Goal: Information Seeking & Learning: Learn about a topic

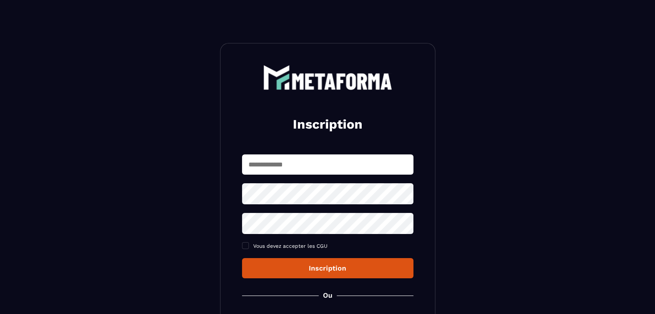
click at [262, 154] on input "text" at bounding box center [327, 164] width 171 height 20
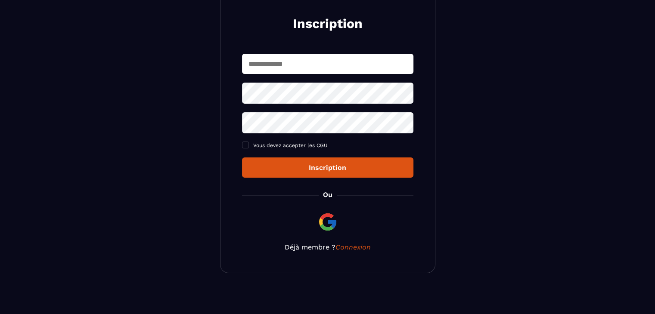
scroll to position [104, 0]
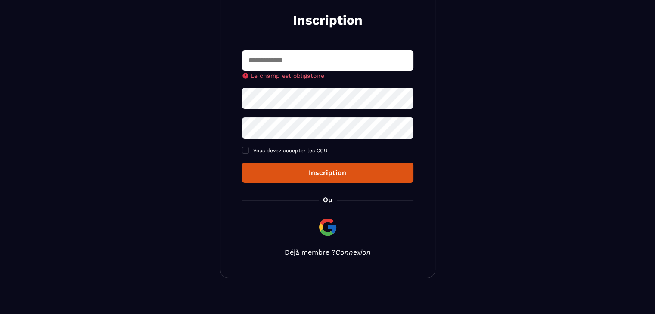
click at [351, 241] on div "Inscription Le champ est obligatoire Vous devez accepter les CGU Inscription Ou…" at bounding box center [327, 109] width 215 height 340
click at [350, 254] on link "Connexion" at bounding box center [352, 252] width 35 height 8
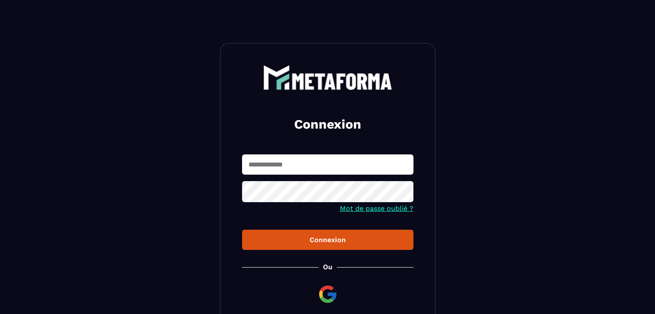
click at [289, 159] on input "text" at bounding box center [327, 164] width 171 height 20
type input "**********"
click at [296, 236] on div "Connexion" at bounding box center [328, 240] width 158 height 8
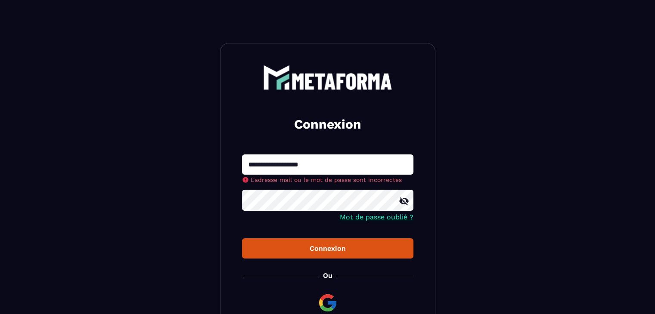
click at [313, 252] on div "**********" at bounding box center [327, 198] width 215 height 311
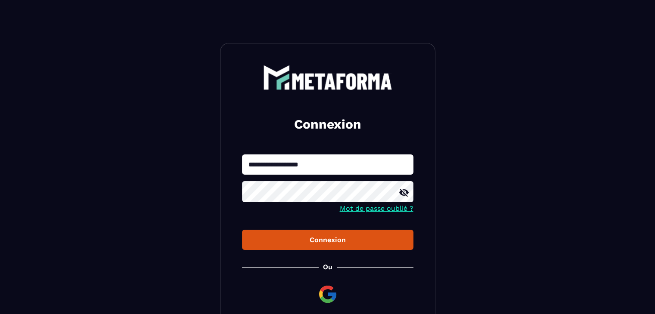
click at [320, 245] on button "Connexion" at bounding box center [327, 240] width 171 height 20
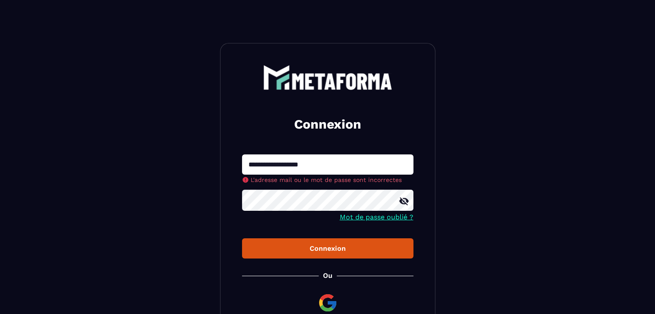
click at [399, 204] on icon at bounding box center [403, 201] width 10 height 10
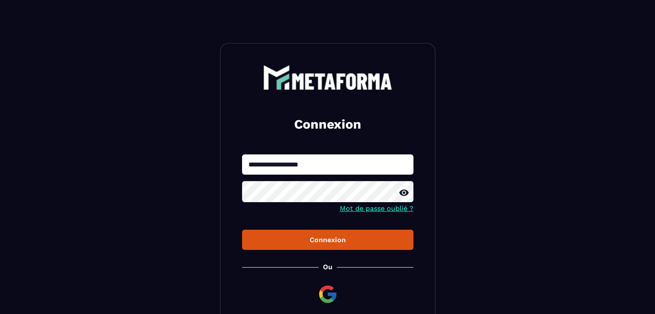
click at [315, 251] on div "**********" at bounding box center [327, 194] width 215 height 303
click at [334, 238] on div "Connexion" at bounding box center [328, 240] width 158 height 8
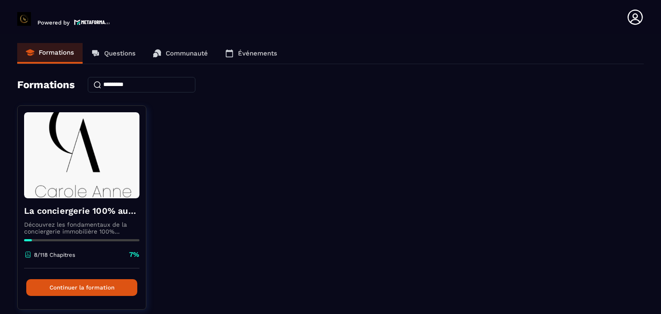
click at [256, 49] on p "Événements" at bounding box center [257, 53] width 39 height 8
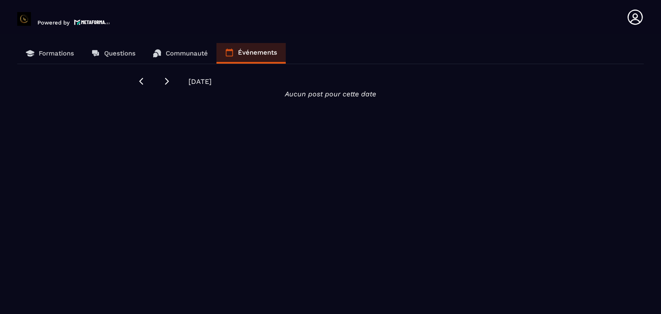
click at [66, 52] on p "Formations" at bounding box center [56, 53] width 35 height 8
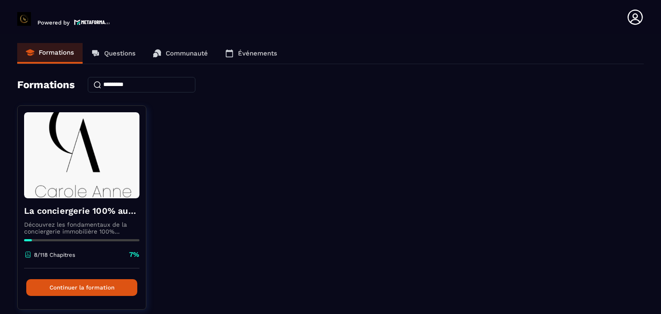
click at [105, 51] on p "Questions" at bounding box center [119, 53] width 31 height 8
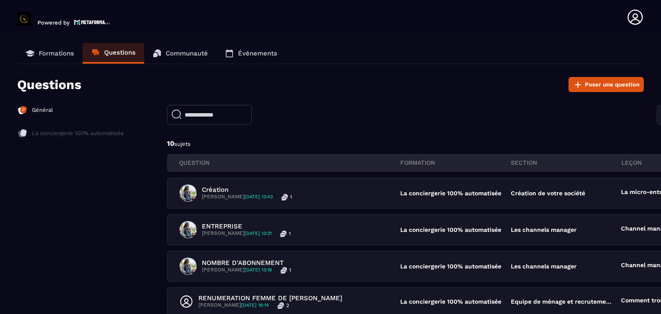
click at [54, 52] on p "Formations" at bounding box center [56, 53] width 35 height 8
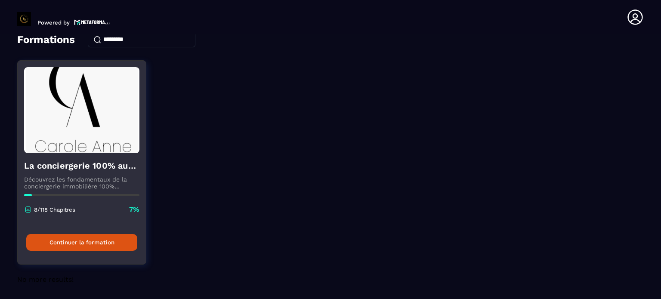
scroll to position [46, 0]
click at [103, 247] on button "Continuer la formation" at bounding box center [81, 242] width 111 height 17
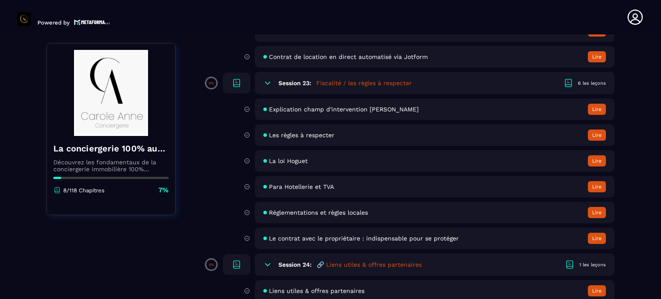
scroll to position [2281, 0]
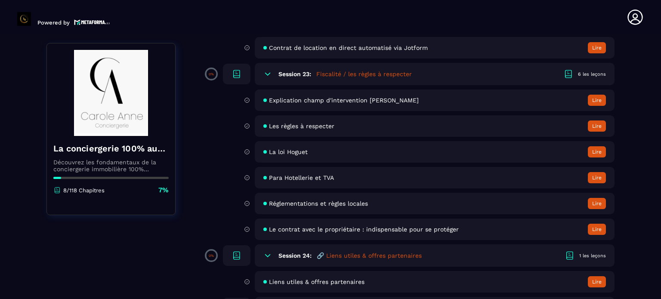
click at [306, 233] on span "Le contrat avec le propriétaire : indispensable pour se protéger" at bounding box center [364, 229] width 190 height 7
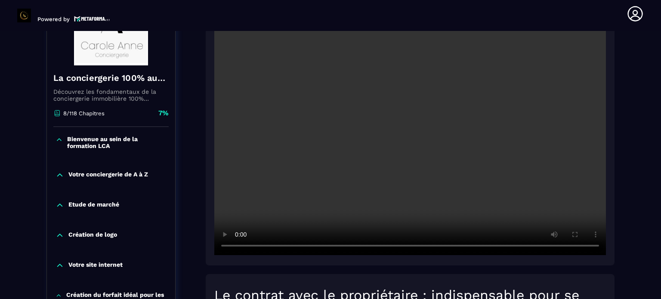
scroll to position [133, 0]
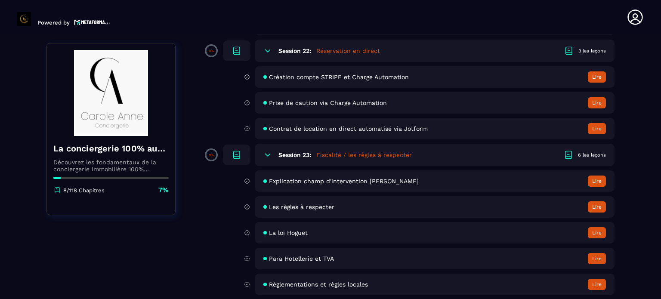
scroll to position [2195, 0]
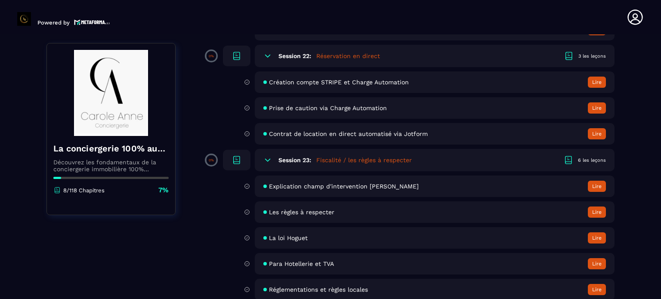
click at [356, 86] on span "Création compte STRIPE et Charge Automation" at bounding box center [339, 82] width 140 height 7
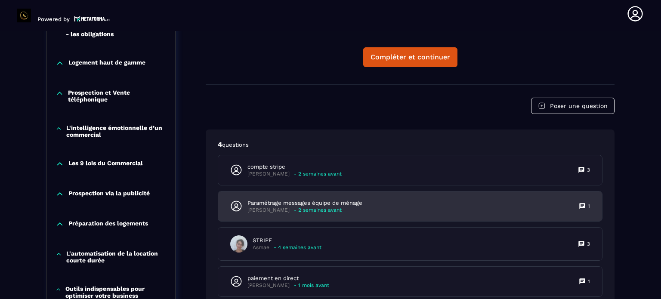
scroll to position [520, 0]
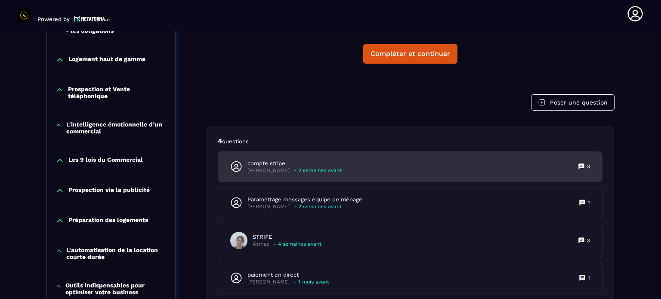
click at [329, 171] on div "compte stripe [PERSON_NAME] - 2 semaines avant 3" at bounding box center [410, 167] width 384 height 30
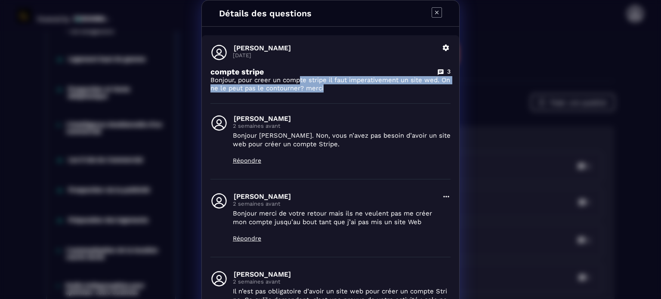
drag, startPoint x: 296, startPoint y: 77, endPoint x: 355, endPoint y: 85, distance: 59.5
click at [355, 85] on p "Bonjour, pour creer un compte stripe il faut imperativement un site wed. On ne …" at bounding box center [330, 84] width 240 height 16
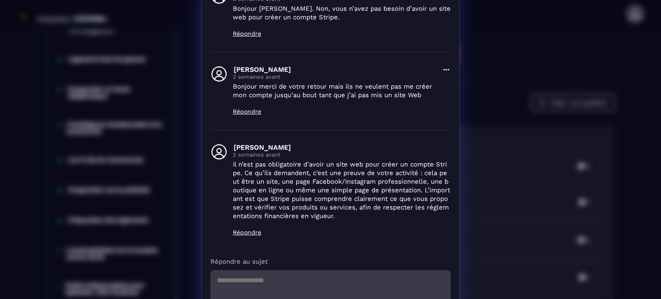
scroll to position [129, 0]
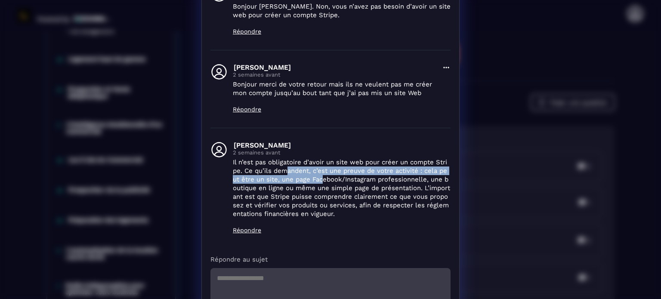
drag, startPoint x: 286, startPoint y: 170, endPoint x: 321, endPoint y: 180, distance: 36.4
click at [321, 180] on p "Il n’est pas obligatoire d’avoir un site web pour créer un compte Stripe. Ce qu…" at bounding box center [342, 188] width 218 height 60
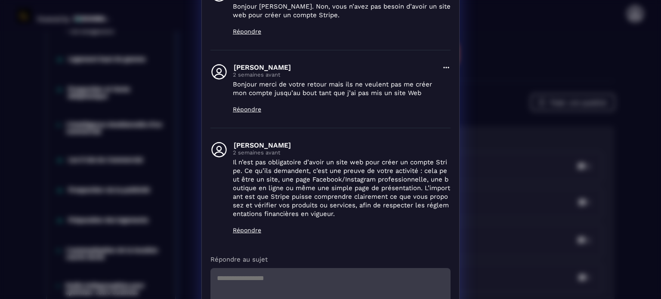
click at [348, 189] on p "Il n’est pas obligatoire d’avoir un site web pour créer un compte Stripe. Ce qu…" at bounding box center [342, 188] width 218 height 60
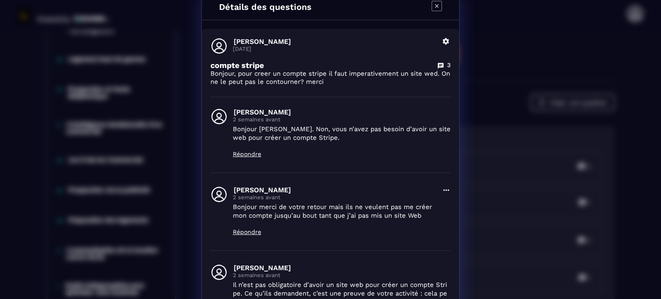
scroll to position [0, 0]
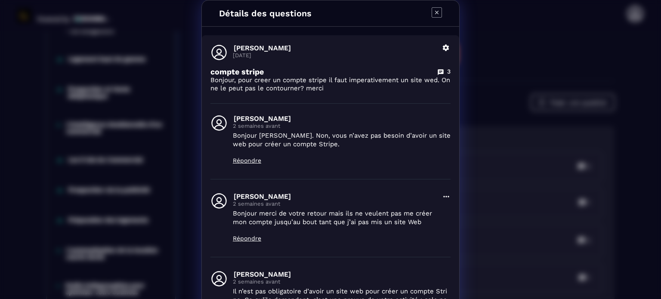
click at [436, 12] on icon "Modal window" at bounding box center [437, 12] width 10 height 10
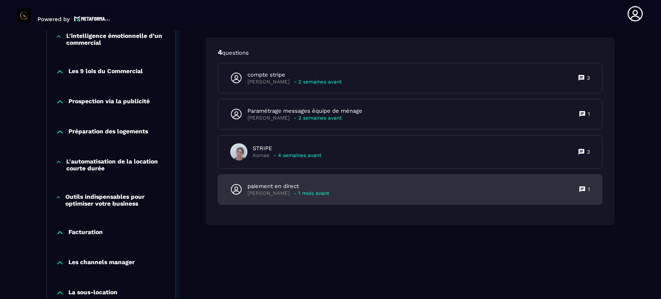
scroll to position [606, 0]
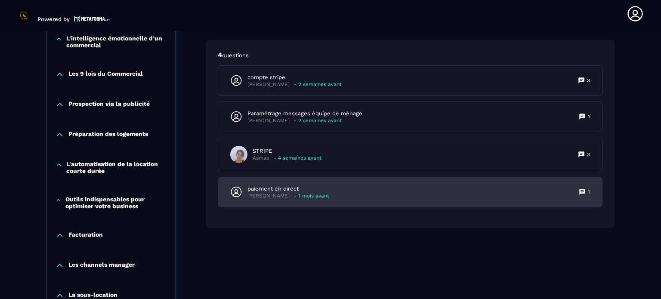
click at [361, 190] on div "paiement en direct [PERSON_NAME] - 1 mois avant 1" at bounding box center [410, 192] width 384 height 30
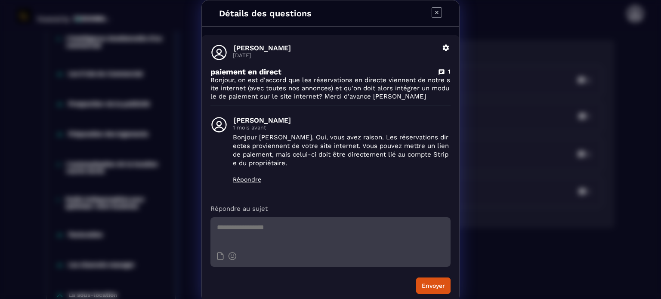
click at [434, 14] on icon "Modal window" at bounding box center [437, 12] width 10 height 10
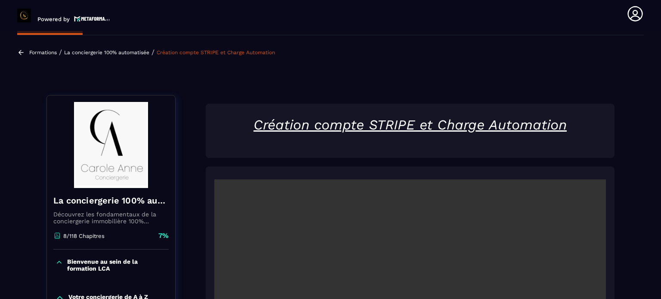
scroll to position [0, 0]
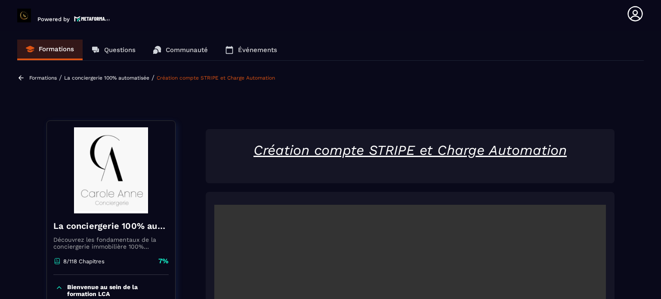
click at [67, 53] on link "Formations" at bounding box center [49, 50] width 65 height 21
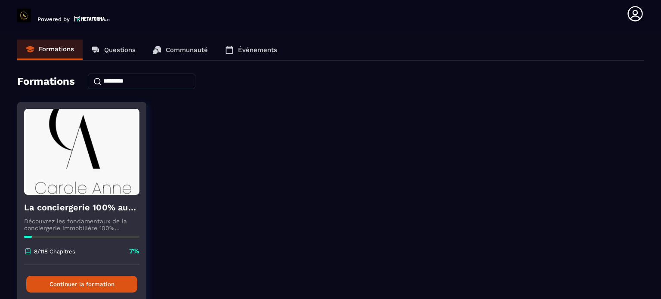
click at [115, 284] on button "Continuer la formation" at bounding box center [81, 284] width 111 height 17
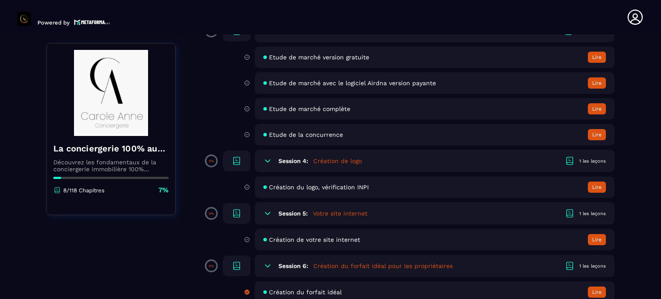
scroll to position [301, 0]
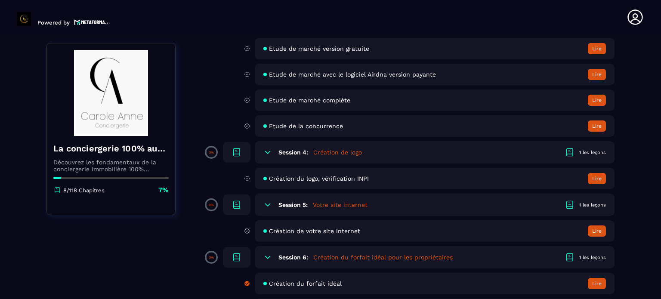
click at [364, 126] on div "Etude de la concurrence Lire" at bounding box center [435, 126] width 360 height 22
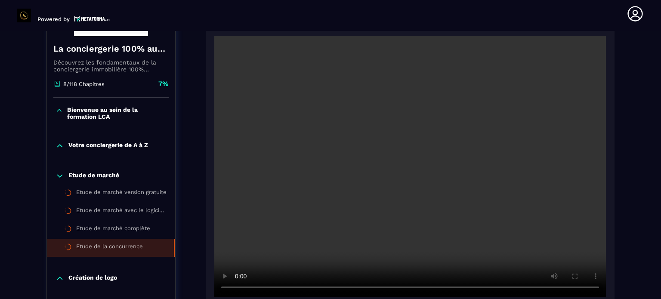
scroll to position [176, 0]
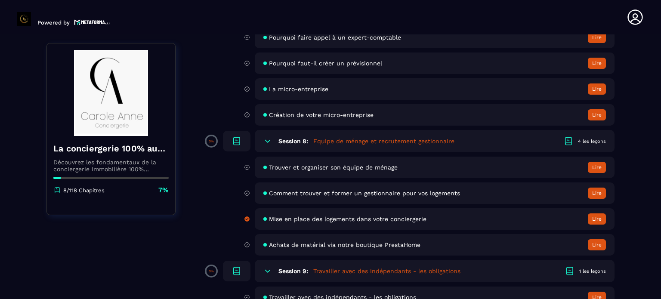
scroll to position [689, 0]
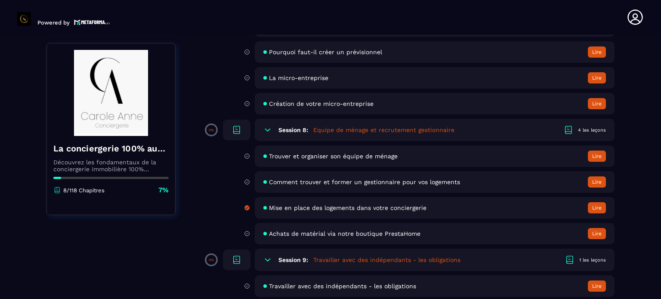
click at [315, 211] on span "Mise en place des logements dans votre conciergerie" at bounding box center [348, 207] width 158 height 7
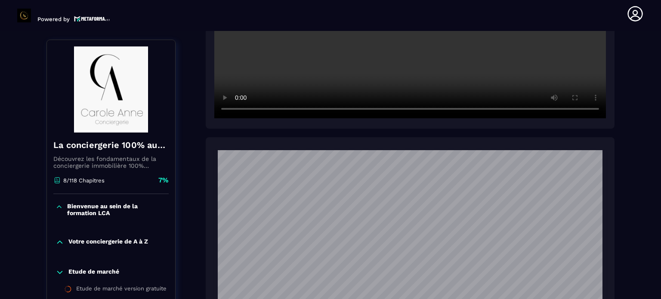
scroll to position [344, 0]
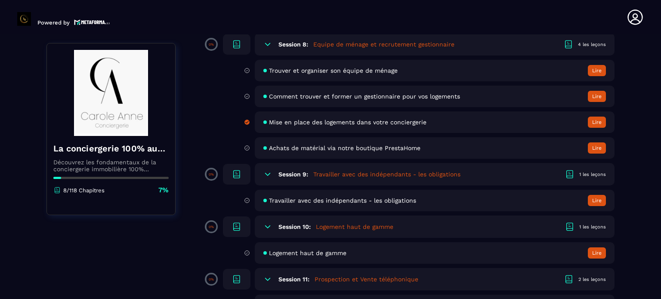
scroll to position [775, 0]
click at [317, 148] on span "Achats de matérial via notre boutique PrestaHome" at bounding box center [344, 147] width 151 height 7
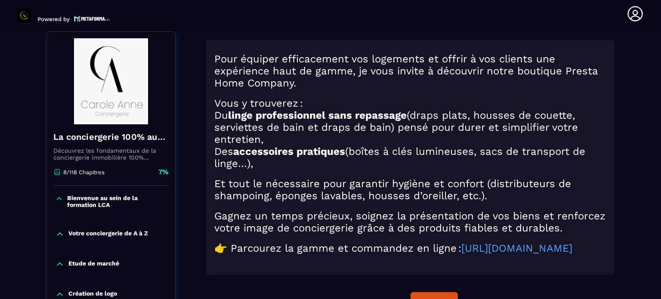
scroll to position [90, 0]
drag, startPoint x: 280, startPoint y: 157, endPoint x: 400, endPoint y: 156, distance: 120.5
click at [400, 156] on h2 "Des accessoires pratiques (boîtes à clés lumineuses, sacs de transport de linge…" at bounding box center [410, 157] width 392 height 24
click at [279, 183] on h2 "Et tout le nécessaire pour garantir hygiène et confort (distributeurs de shampo…" at bounding box center [410, 189] width 392 height 24
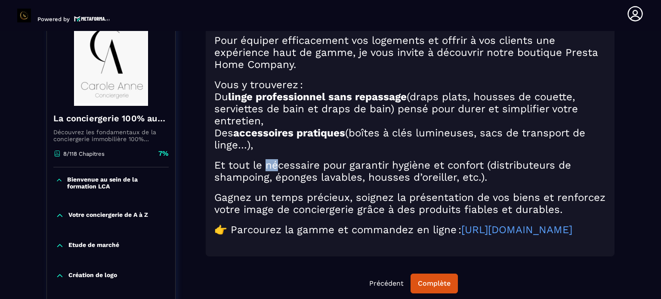
scroll to position [133, 0]
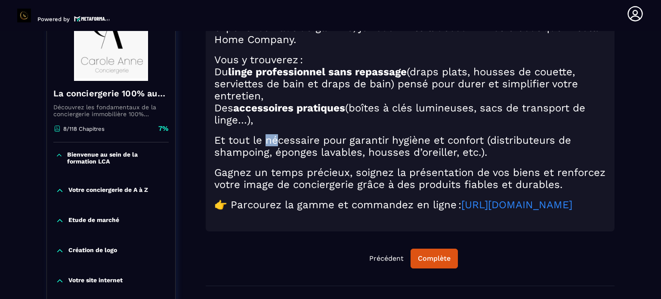
click at [461, 211] on link "[URL][DOMAIN_NAME]" at bounding box center [516, 205] width 111 height 12
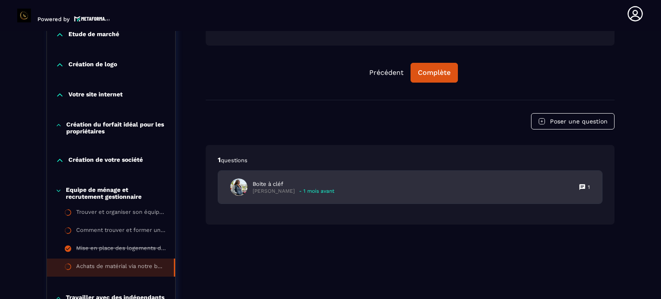
scroll to position [348, 0]
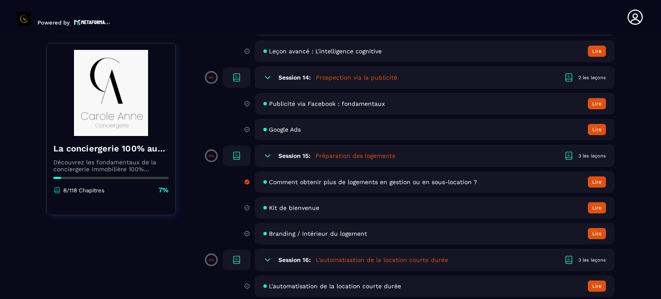
scroll to position [1463, 0]
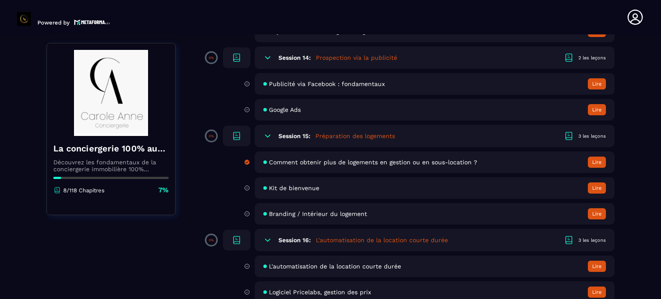
click at [312, 191] on span "Kit de bienvenue" at bounding box center [294, 188] width 50 height 7
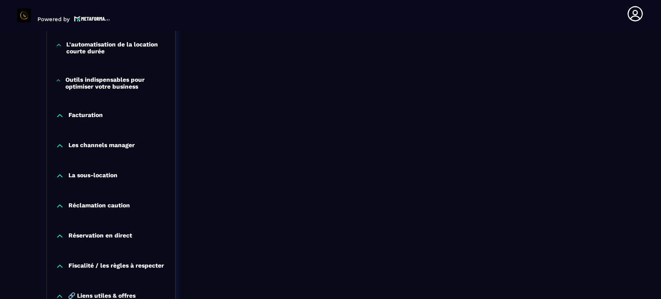
scroll to position [853, 0]
click at [61, 143] on icon at bounding box center [60, 145] width 9 height 9
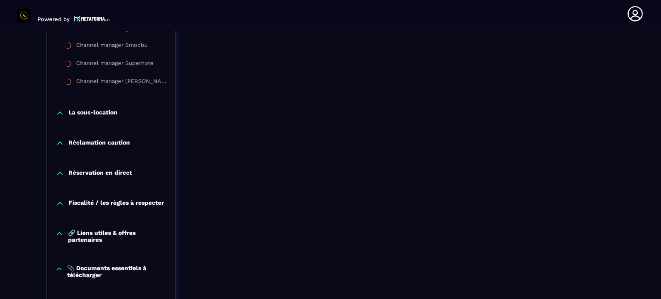
scroll to position [982, 0]
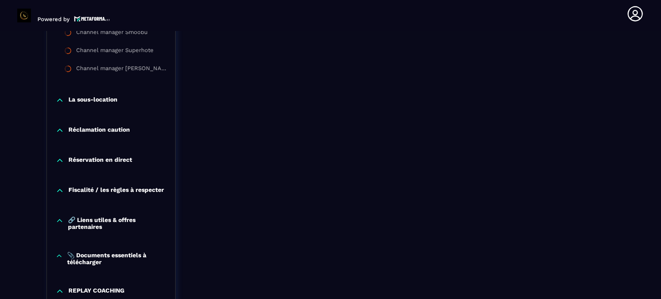
click at [60, 222] on icon at bounding box center [60, 220] width 8 height 9
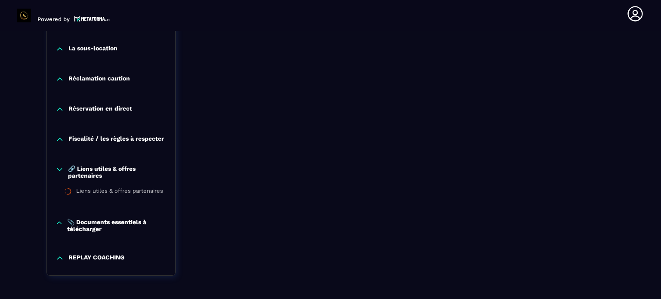
scroll to position [1065, 0]
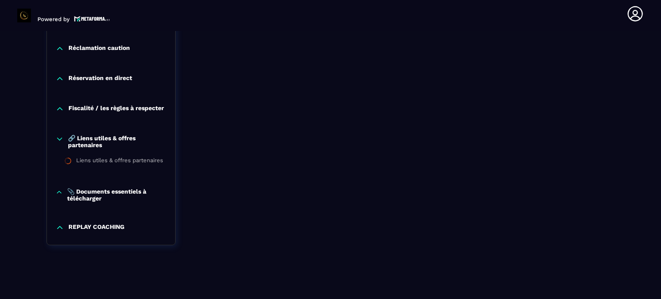
click at [62, 227] on icon at bounding box center [60, 227] width 9 height 9
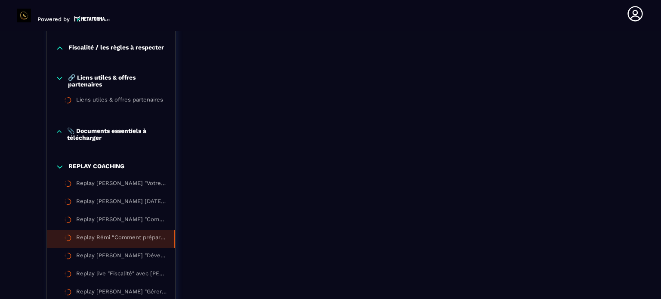
scroll to position [1152, 0]
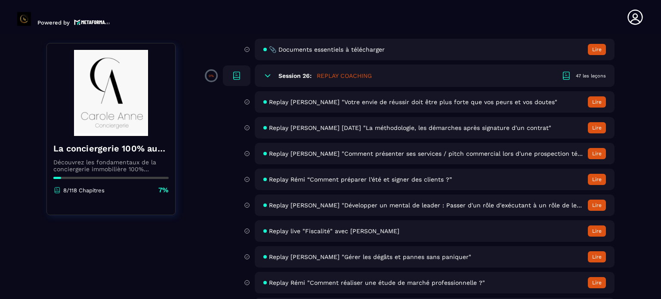
scroll to position [2564, 0]
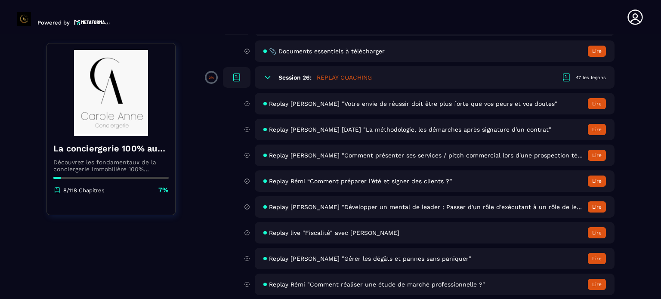
click at [410, 133] on span "Replay [PERSON_NAME] [DATE] "La méthodologie, les démarches après signature d'u…" at bounding box center [410, 129] width 282 height 7
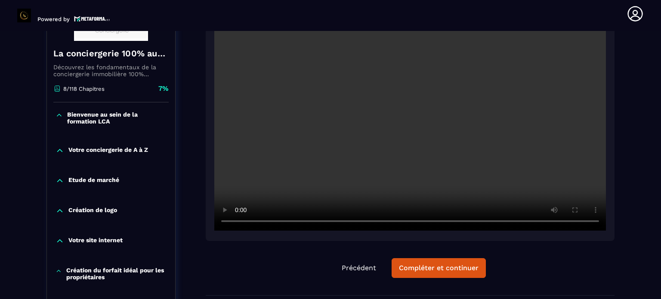
scroll to position [176, 0]
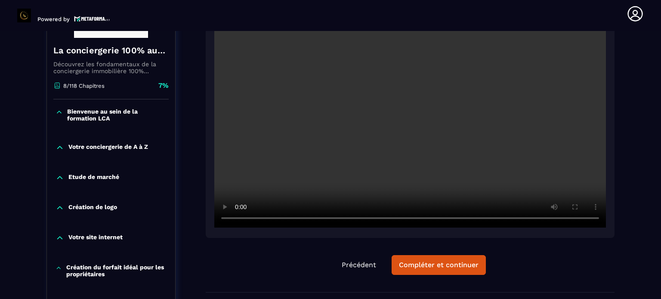
click at [174, 9] on header "Powered by [PERSON_NAME] [DOMAIN_NAME][EMAIL_ADDRESS][DOMAIN_NAME] Formations Q…" at bounding box center [330, 14] width 661 height 34
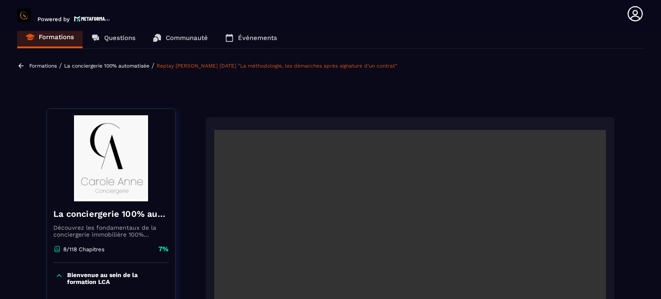
scroll to position [0, 0]
